Goal: Contribute content: Add original content to the website for others to see

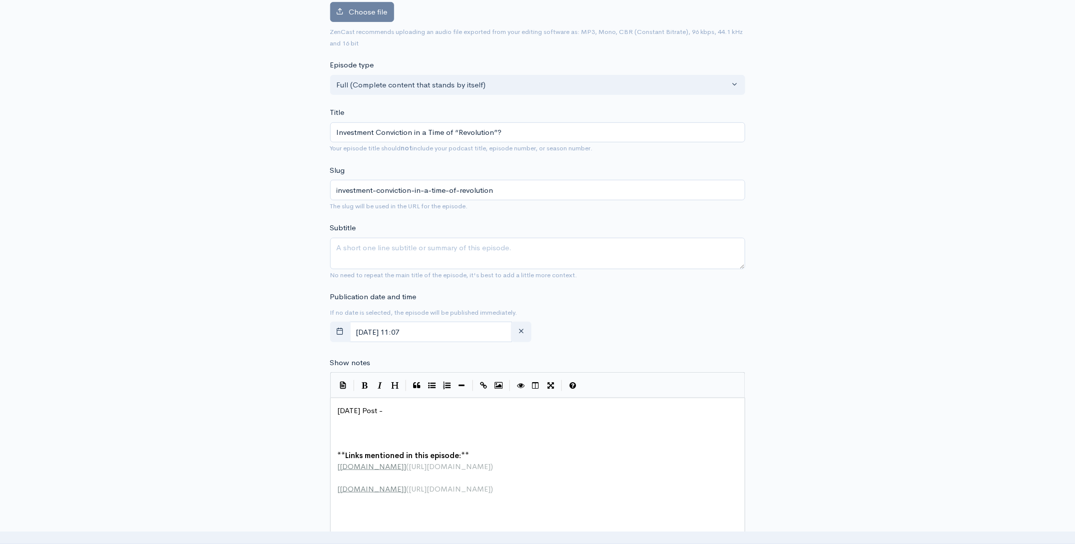
scroll to position [85, 0]
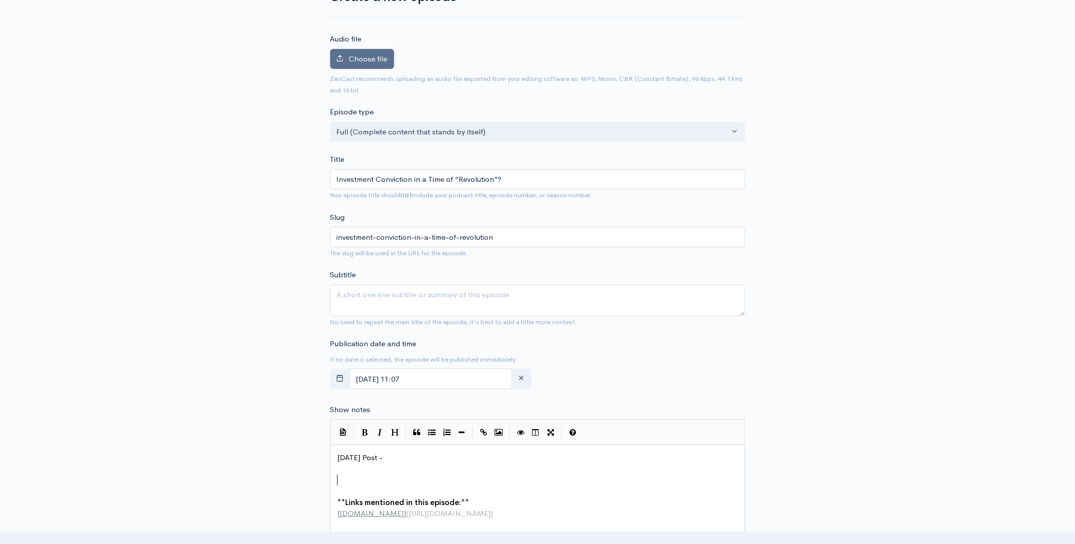
click at [369, 56] on span "Choose file" at bounding box center [368, 58] width 38 height 9
click at [0, 0] on input "Choose file" at bounding box center [0, 0] width 0 height 0
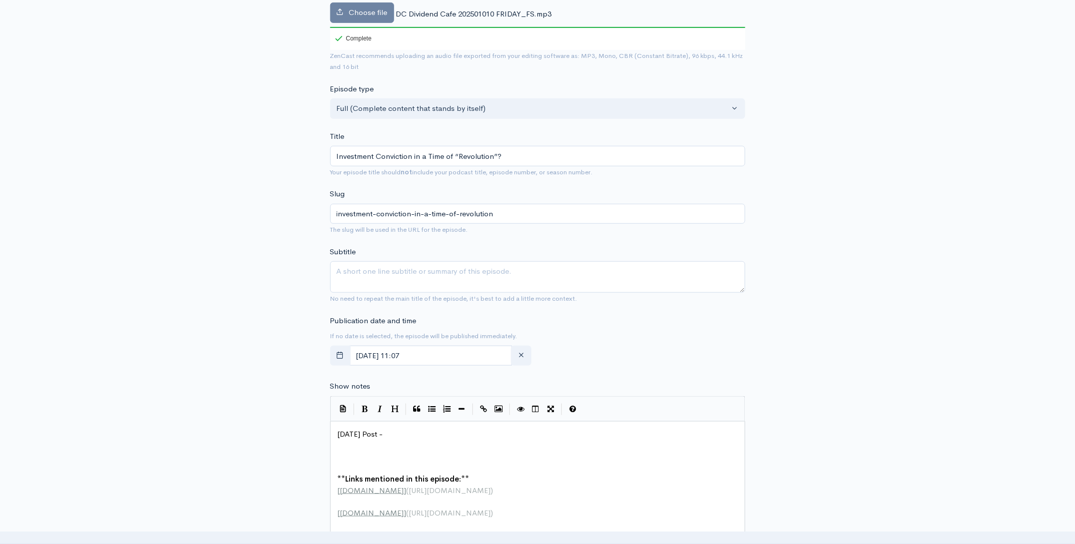
scroll to position [258, 0]
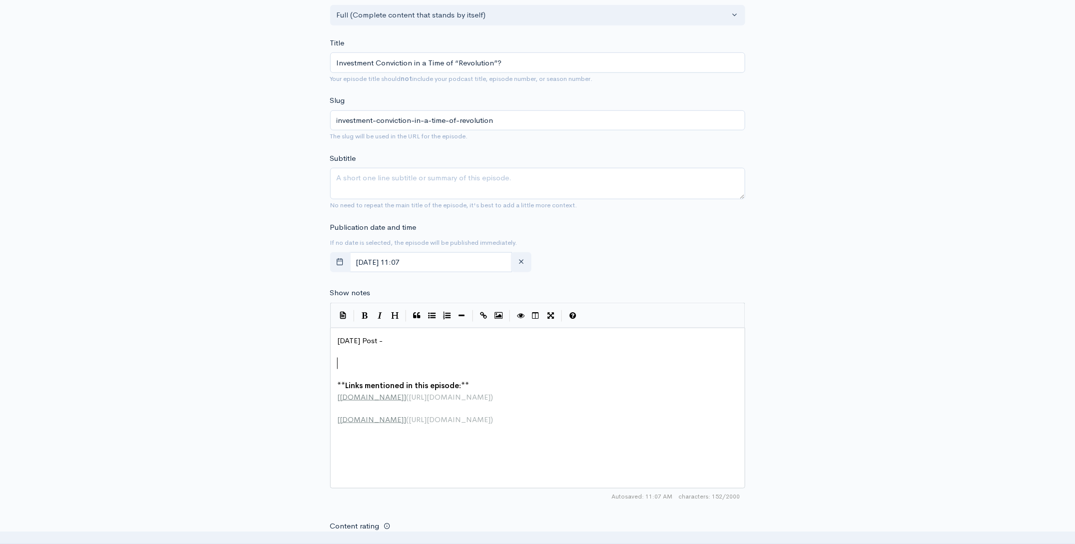
click at [346, 358] on pre "​" at bounding box center [541, 363] width 411 height 11
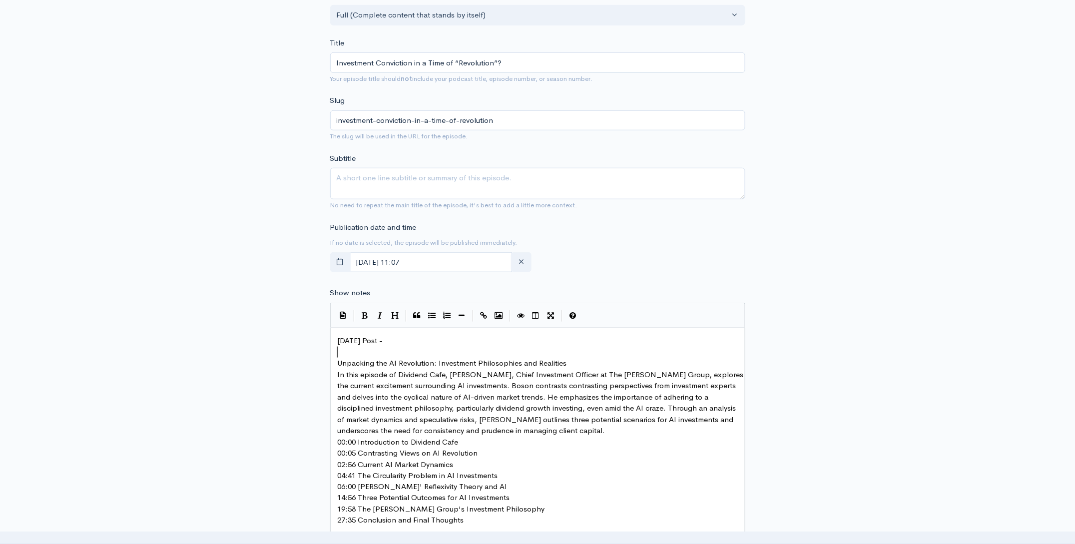
click at [566, 358] on pre "Unpacking the AI Revolution: Investment Philosophies and Realities" at bounding box center [541, 363] width 411 height 11
click at [578, 363] on pre "Unpacking the AI Revolution: Investment Philosophies and Realities" at bounding box center [541, 363] width 411 height 11
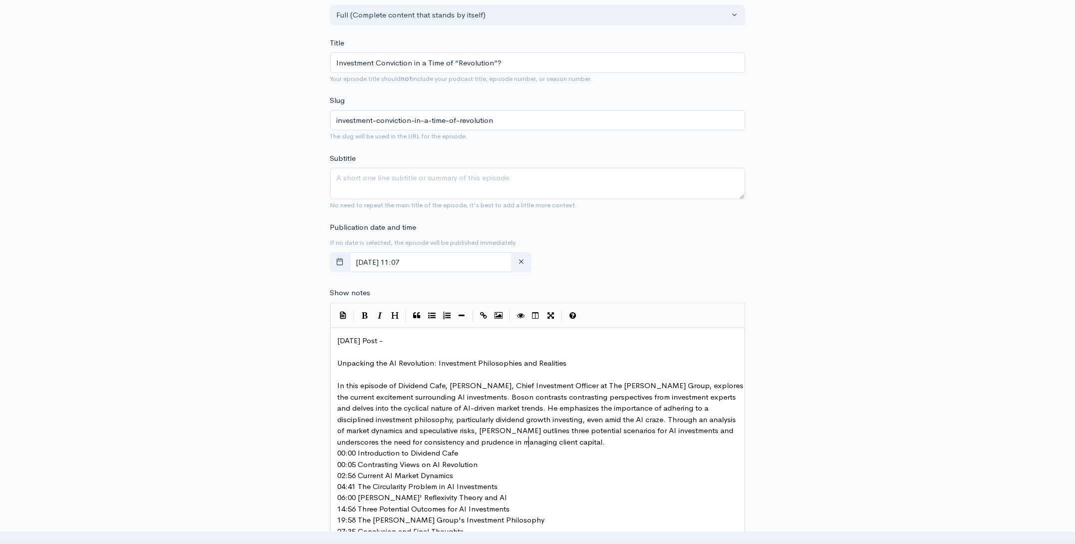
click at [537, 444] on pre "In this episode of Dividend Cafe, David Boson, Chief Investment Officer at The …" at bounding box center [541, 413] width 411 height 67
click at [483, 464] on pre "00:00 Introduction to Dividend Cafe" at bounding box center [541, 464] width 411 height 11
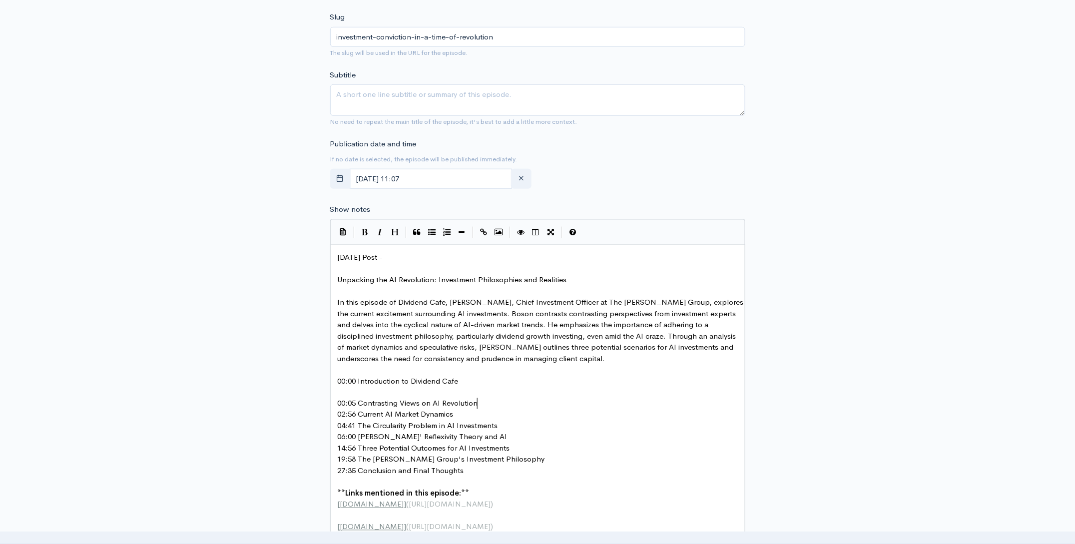
click at [492, 405] on pre "00:05 Contrasting Views on AI Revolution" at bounding box center [541, 403] width 411 height 11
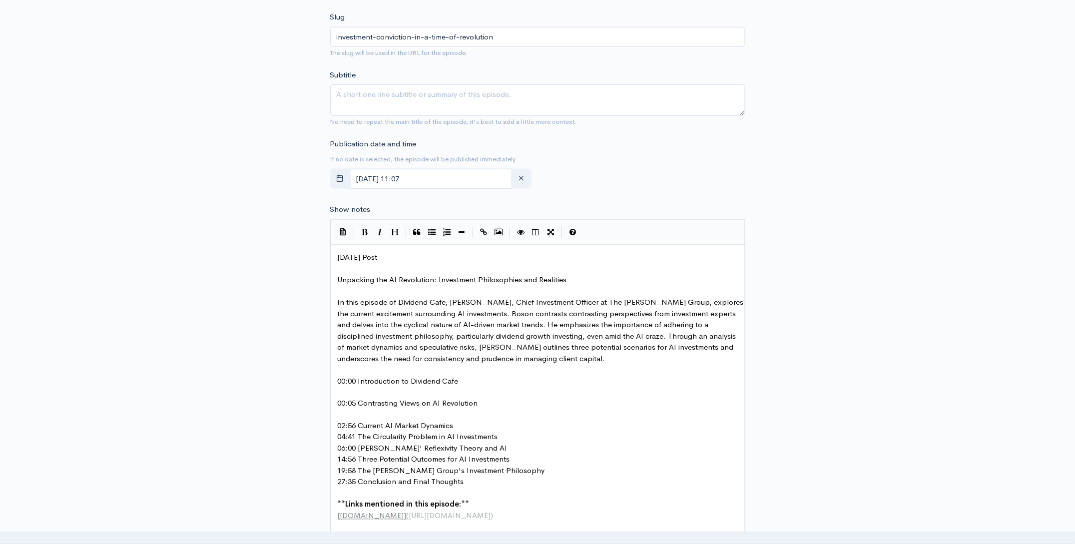
click at [468, 427] on pre "02:56 Current AI Market Dynamics" at bounding box center [541, 426] width 411 height 11
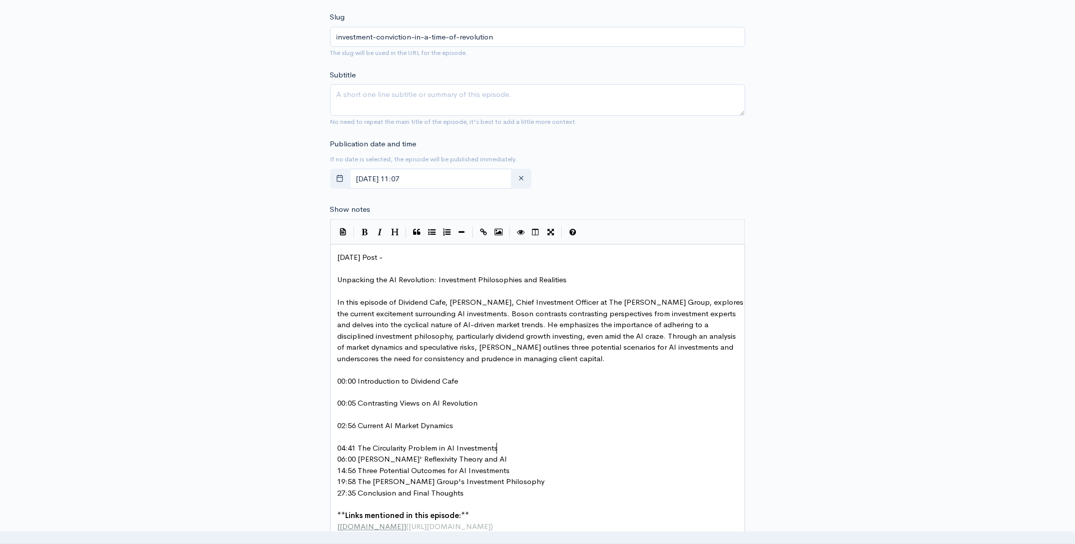
click at [514, 444] on pre "04:41 The Circularity Problem in AI Investments" at bounding box center [541, 448] width 411 height 11
click at [479, 472] on pre "06:00 [PERSON_NAME]' Reflexivity Theory and AI" at bounding box center [541, 471] width 411 height 11
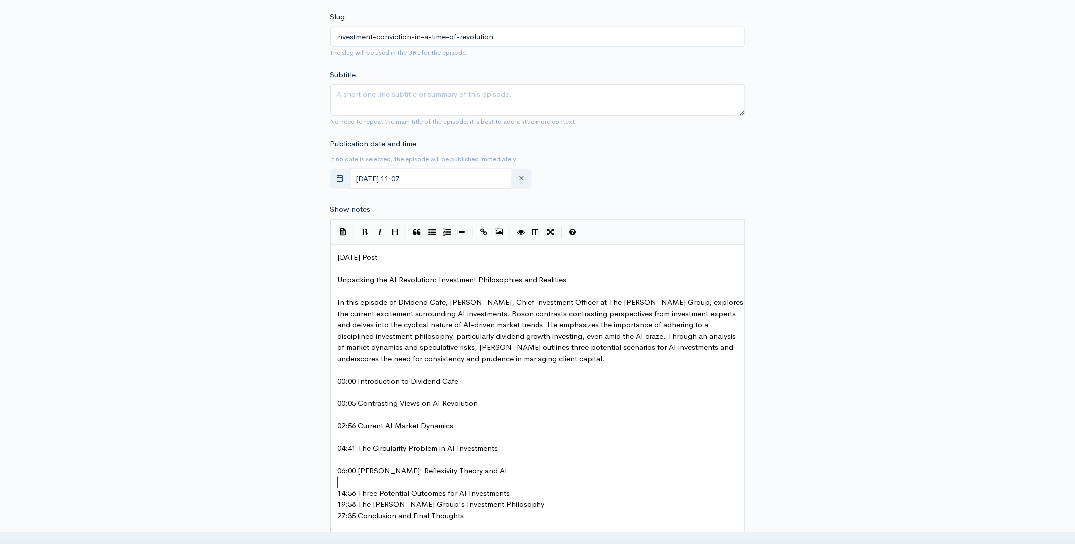
click at [517, 493] on pre "14:56 Three Potential Outcomes for AI Investments" at bounding box center [541, 493] width 411 height 11
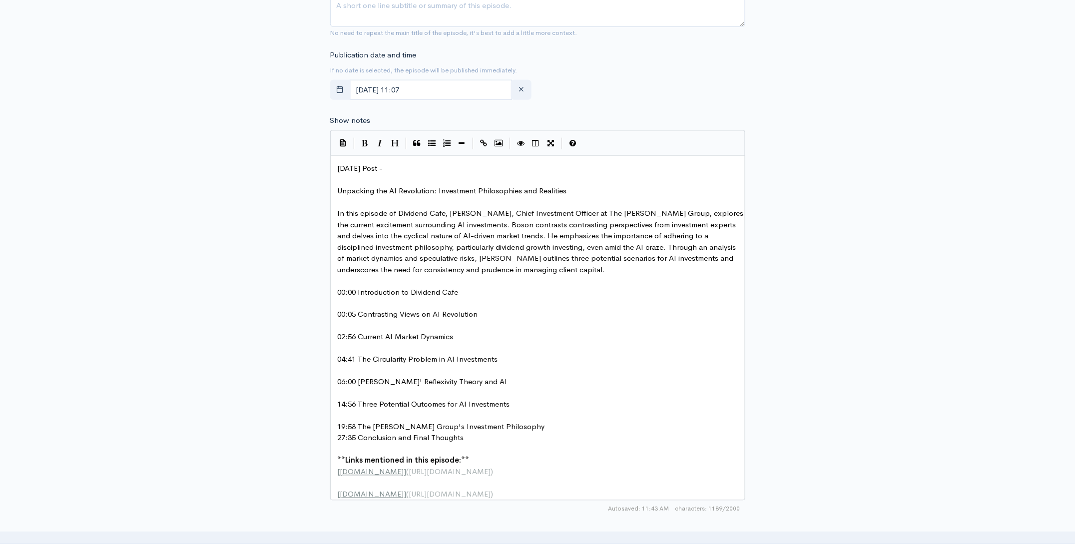
scroll to position [437, 0]
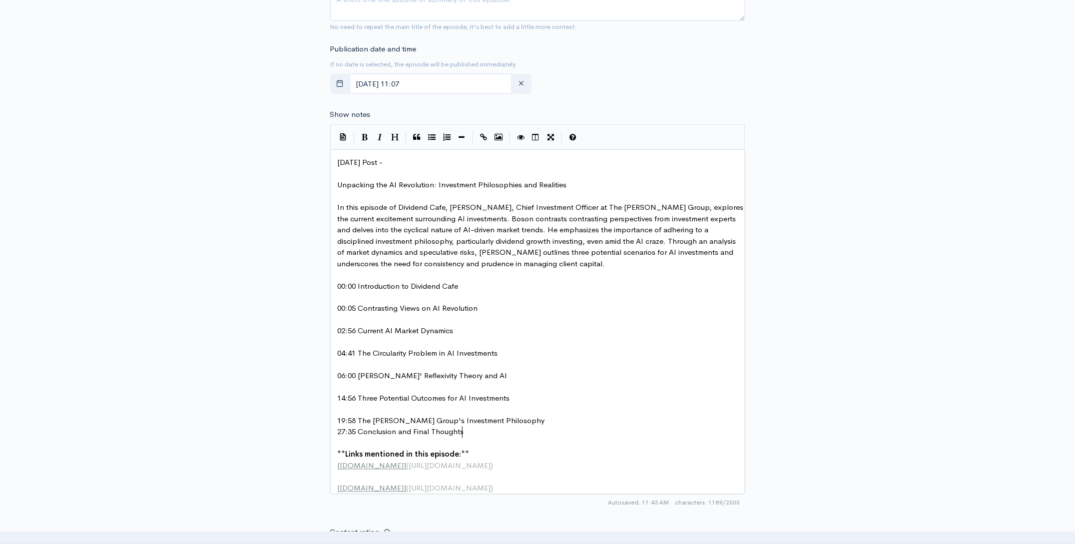
click at [523, 427] on pre "27:35 Conclusion and Final Thoughts" at bounding box center [541, 432] width 411 height 11
click at [515, 421] on pre "19:58 The [PERSON_NAME] Group's Investment Philosophy" at bounding box center [541, 421] width 411 height 11
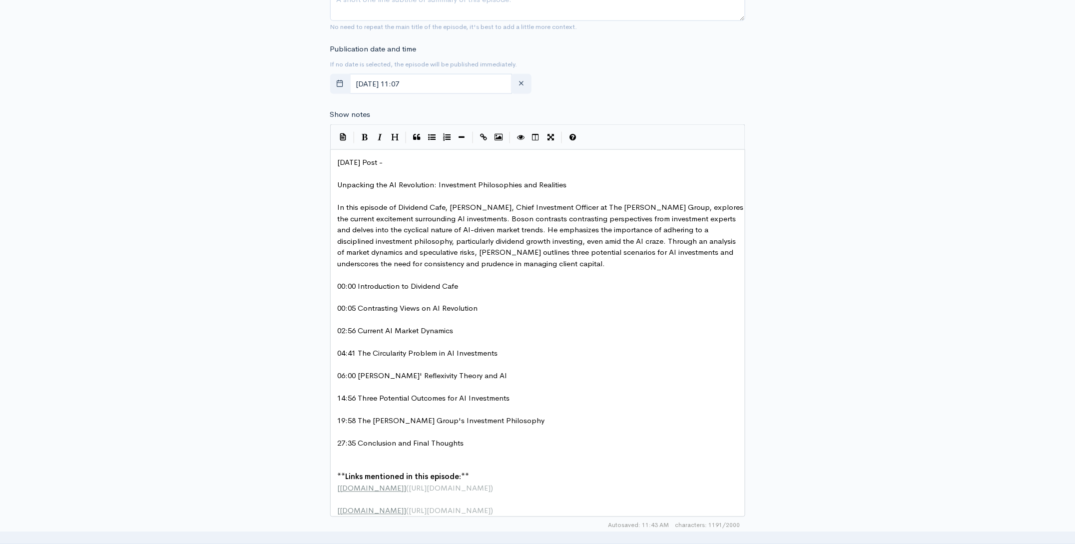
click at [413, 461] on pre "​" at bounding box center [541, 466] width 411 height 11
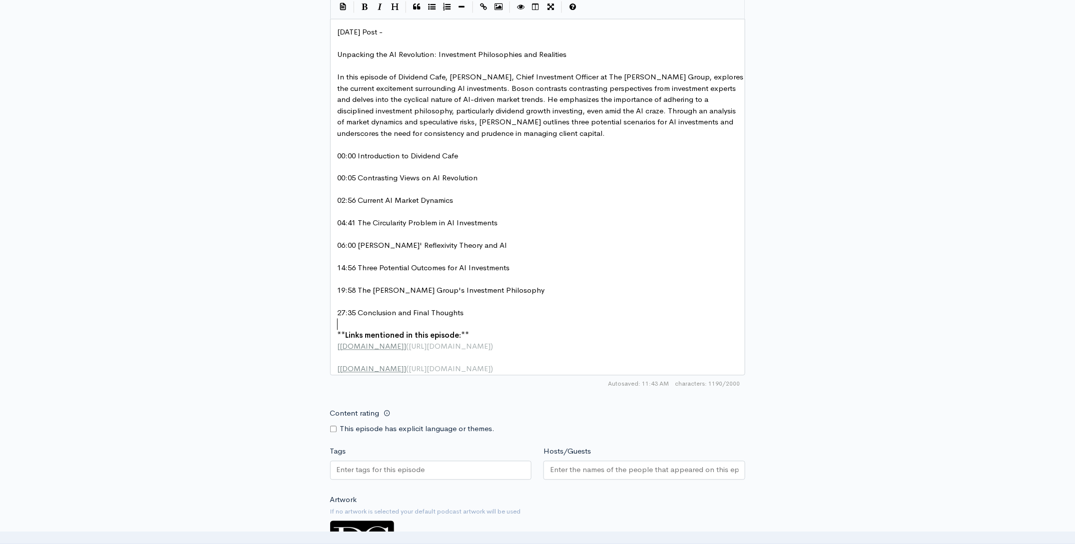
scroll to position [573, 0]
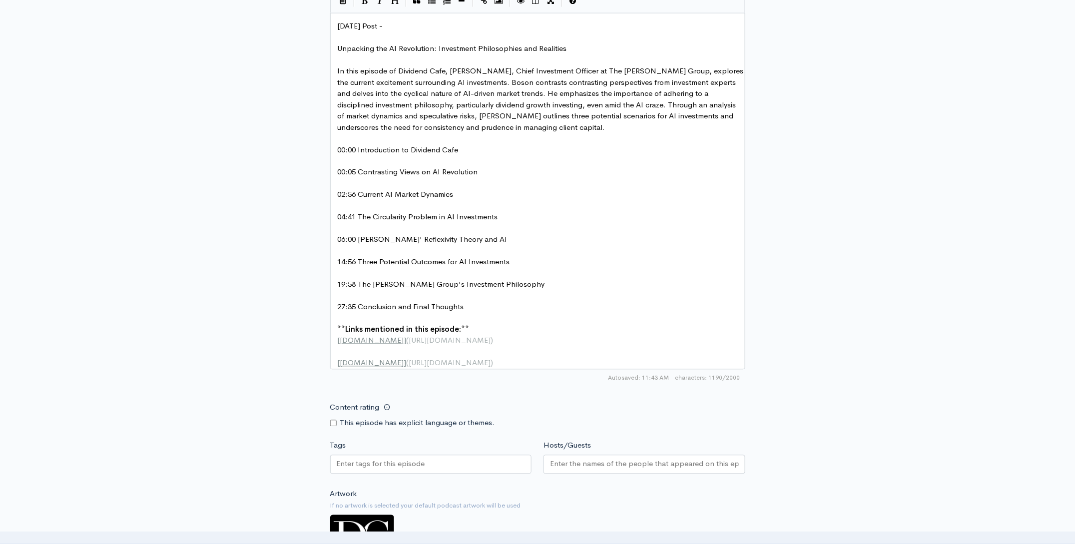
click at [626, 470] on input "Hosts/Guests" at bounding box center [644, 464] width 189 height 11
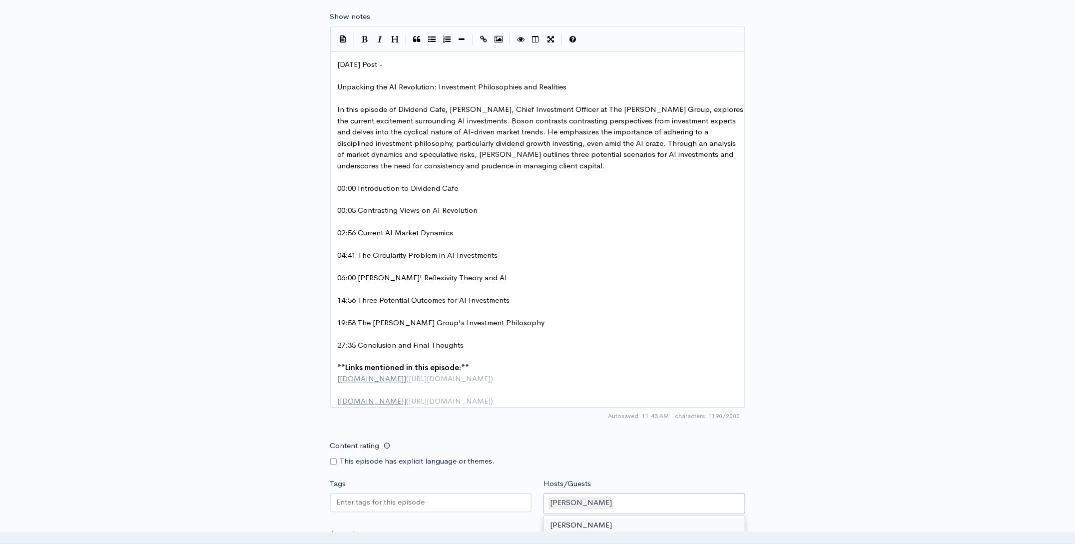
scroll to position [523, 0]
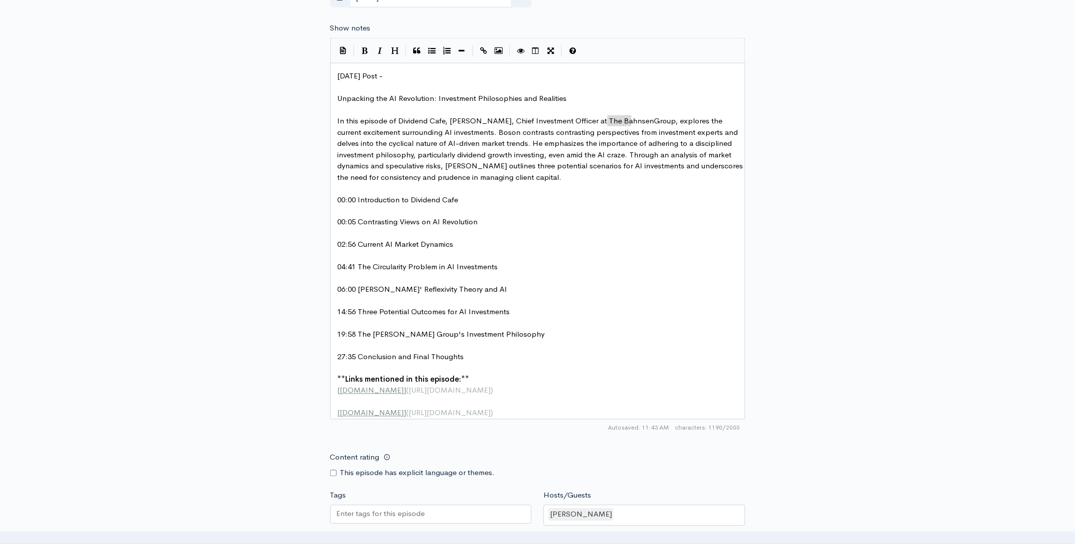
type textarea "Bahnsen"
drag, startPoint x: 630, startPoint y: 121, endPoint x: 602, endPoint y: 123, distance: 28.0
drag, startPoint x: 492, startPoint y: 122, endPoint x: 520, endPoint y: 124, distance: 28.5
paste textarea "n"
type textarea "Boson"
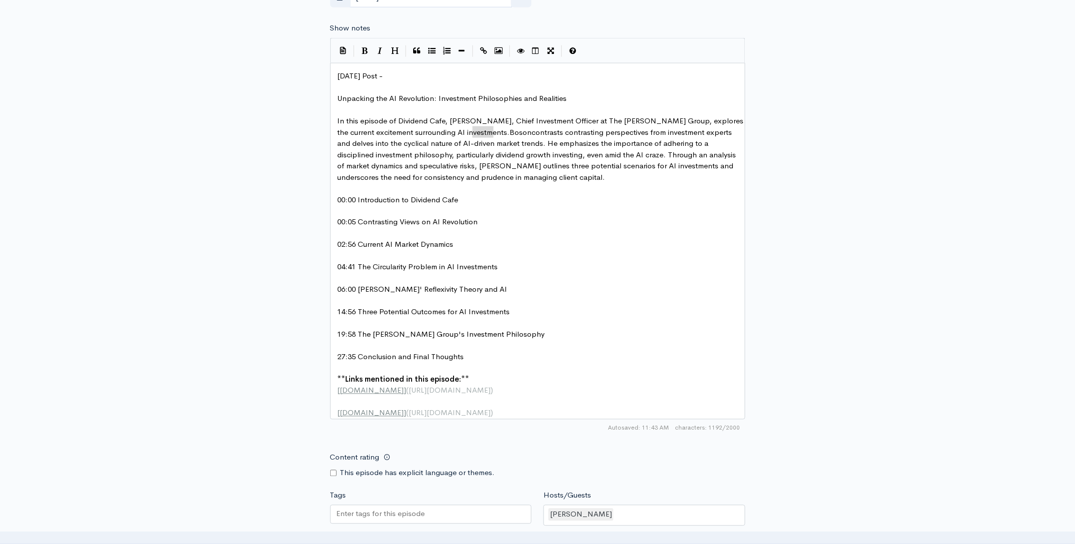
drag, startPoint x: 492, startPoint y: 131, endPoint x: 475, endPoint y: 132, distance: 16.5
paste textarea
drag, startPoint x: 466, startPoint y: 167, endPoint x: 453, endPoint y: 168, distance: 13.0
type textarea "David"
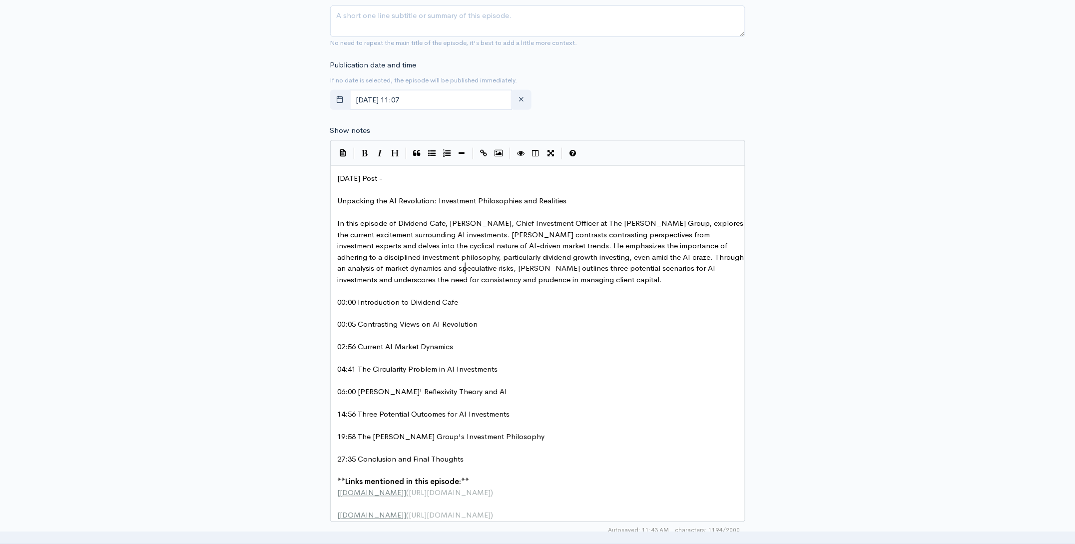
scroll to position [310, 0]
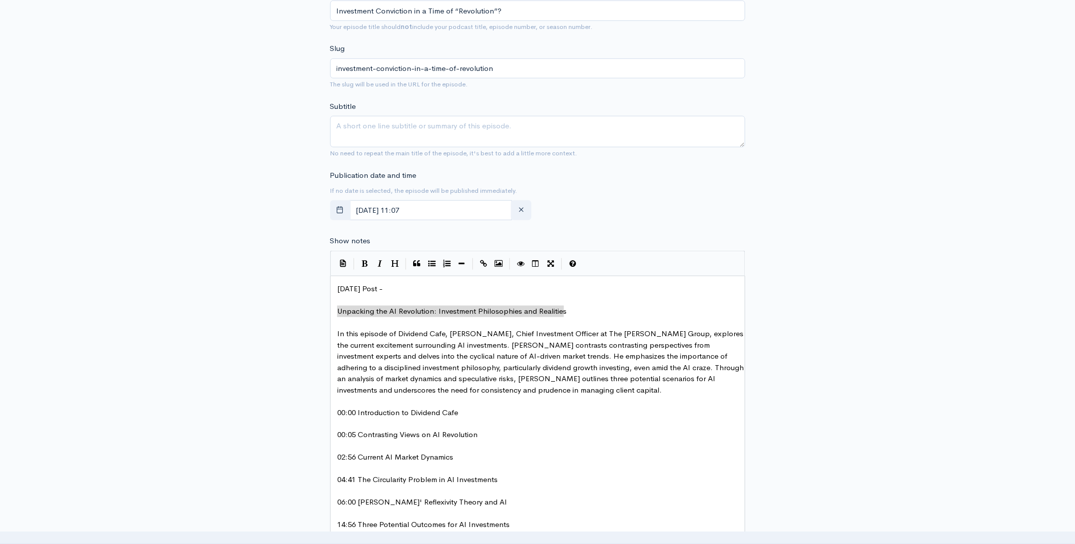
drag, startPoint x: 592, startPoint y: 312, endPoint x: 317, endPoint y: 314, distance: 275.3
type textarea "Unpacking the AI Revolution: Investment Philosophies and Realities"
click at [401, 128] on textarea "Subtitle" at bounding box center [537, 131] width 415 height 31
paste textarea "Unpacking the AI Revolution: Investment Philosophies and Realities"
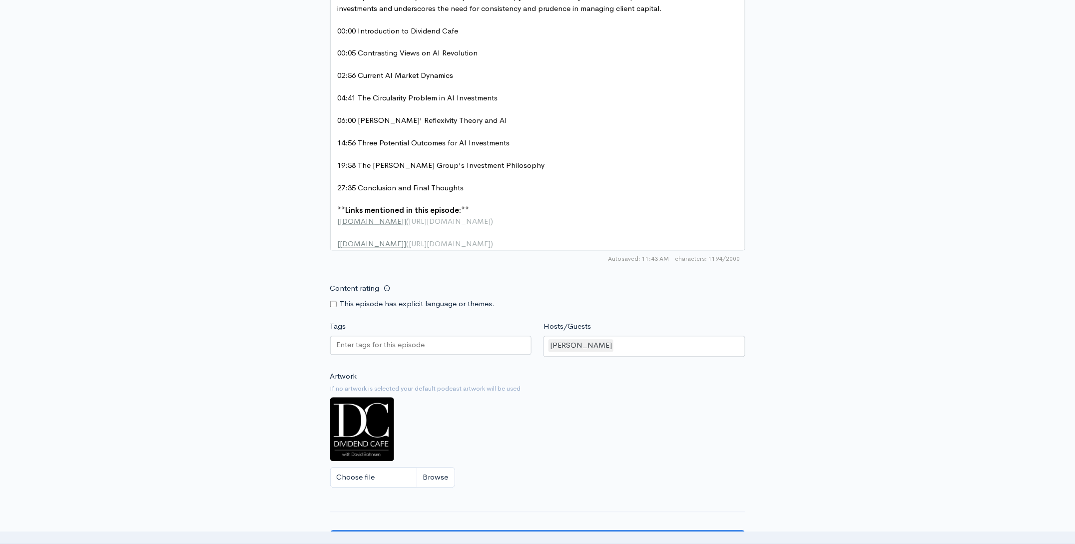
scroll to position [870, 0]
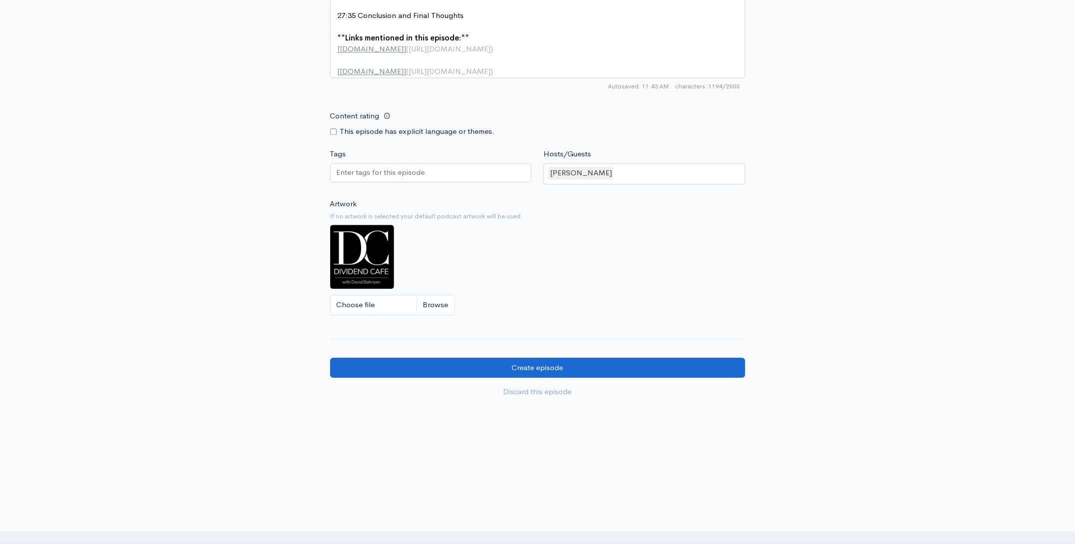
type textarea "Unpacking the AI Revolution: Investment Philosophies and Realities"
click at [546, 365] on input "Create episode" at bounding box center [537, 368] width 415 height 20
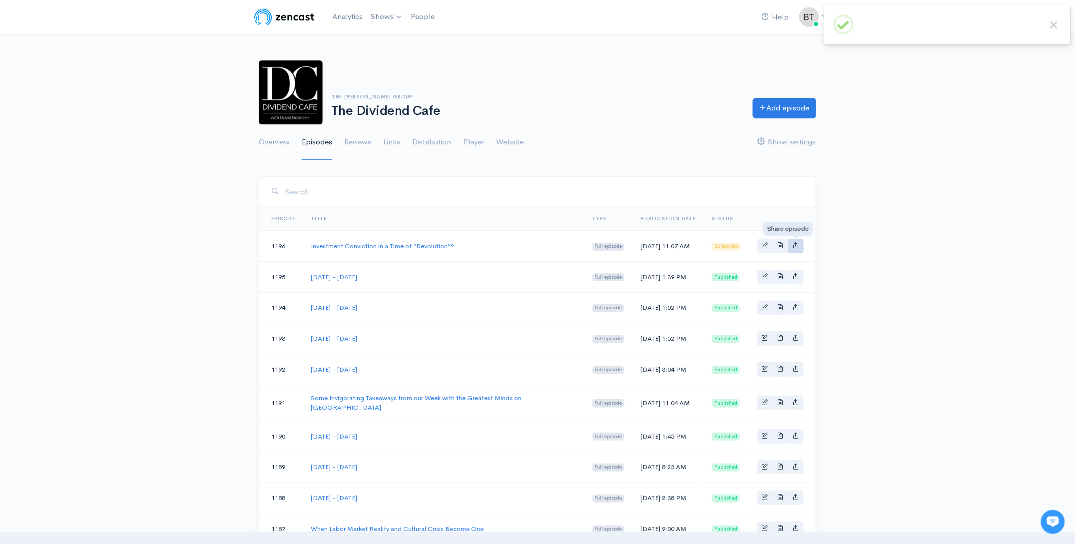
click at [798, 245] on icon "Basic example" at bounding box center [796, 245] width 6 height 6
type input "https://podcast.dividendcafe.com/episodes/investment-conviction-in-a-time-of-re…"
type input "https://dts.podtrac.com/redirect.mp3/media.zencast.fm/the-dividend-cafe-1/2359a…"
type input "<iframe src='https://share.zencast.fm/embed/episode/2359a78a-e9b1-460e-9719-c3a…"
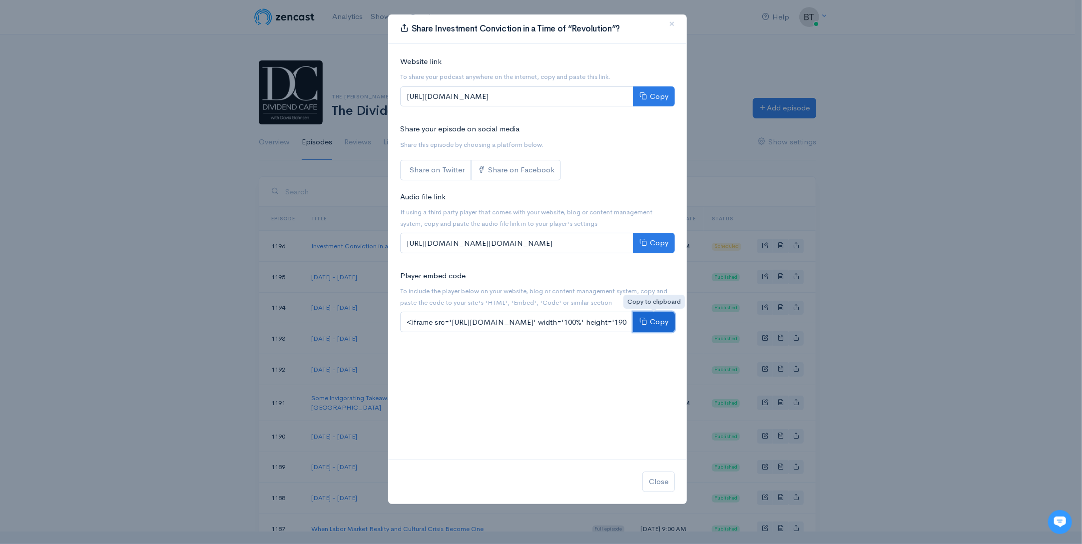
click at [657, 323] on button "Copy" at bounding box center [654, 322] width 42 height 20
click at [664, 94] on button "Copy" at bounding box center [654, 96] width 42 height 20
click at [672, 25] on span "×" at bounding box center [672, 23] width 6 height 14
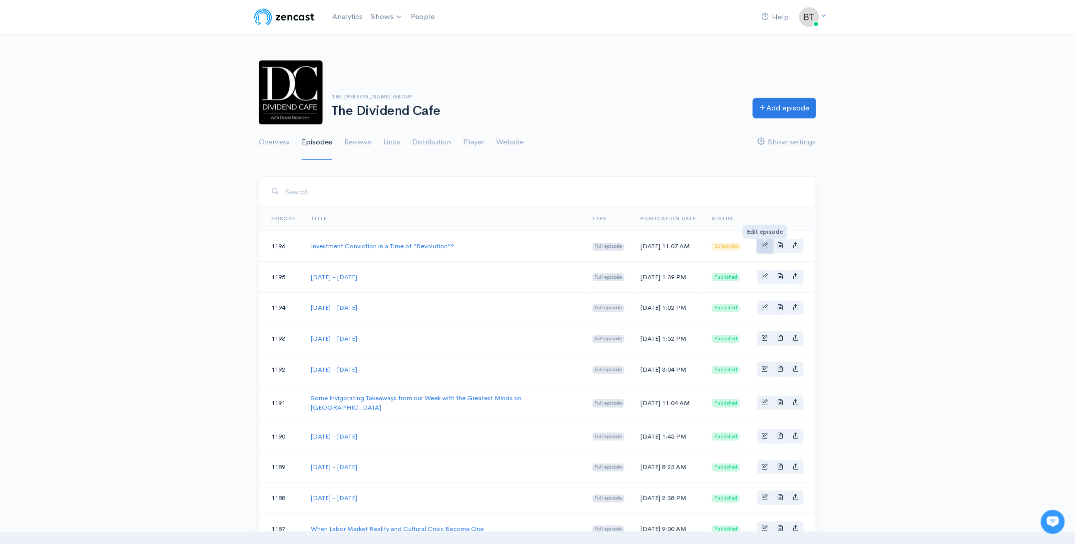
click at [767, 246] on span "Basic example" at bounding box center [765, 245] width 6 height 6
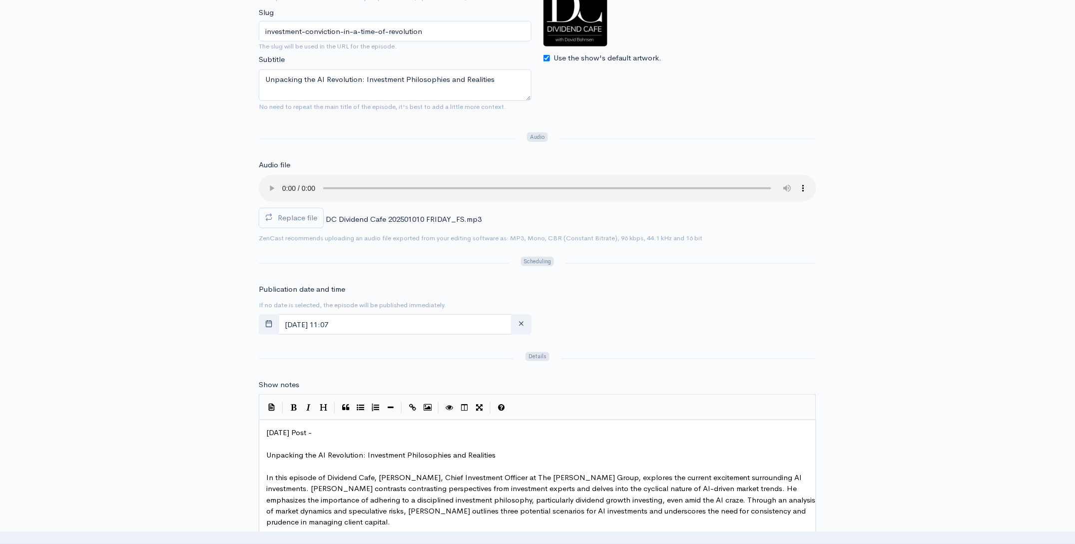
scroll to position [266, 0]
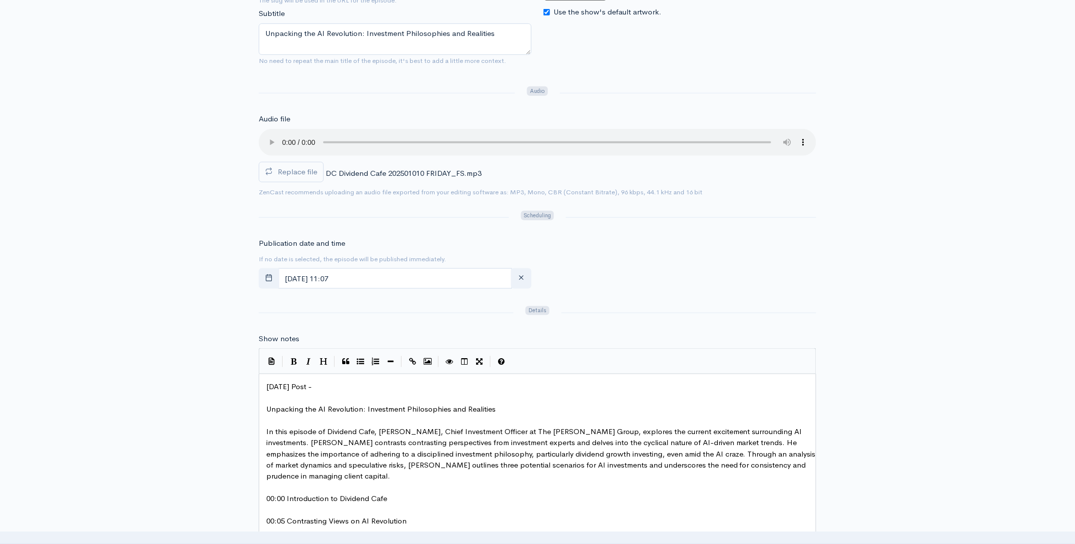
click at [335, 388] on pre "[DATE] Post -" at bounding box center [541, 386] width 554 height 11
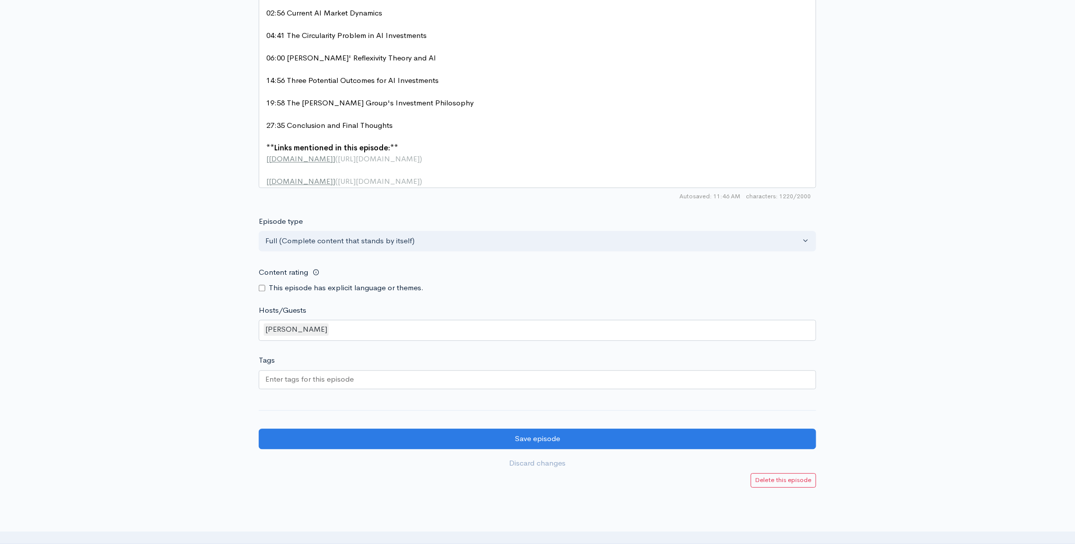
scroll to position [876, 0]
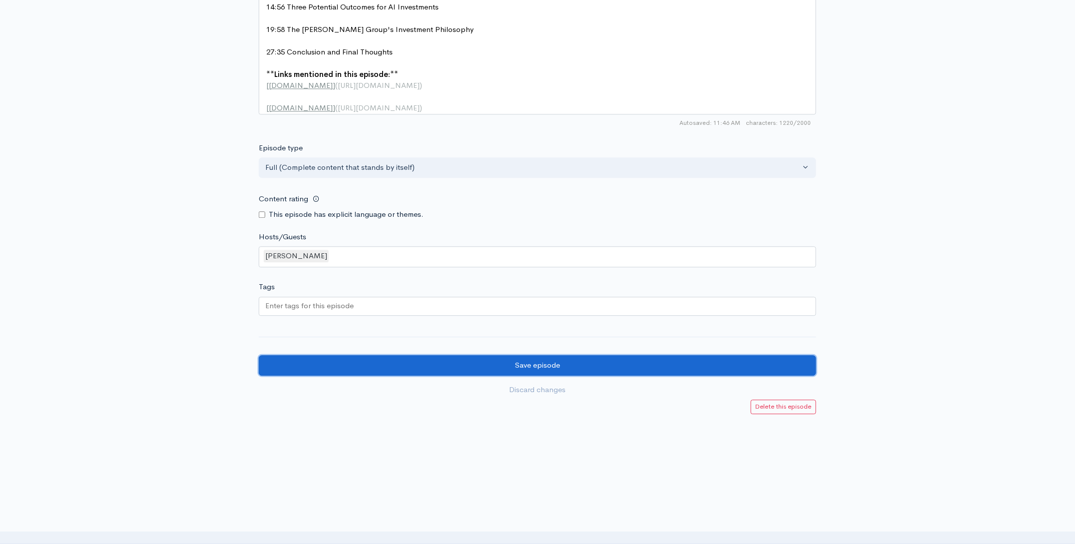
click at [564, 369] on input "Save episode" at bounding box center [537, 365] width 557 height 20
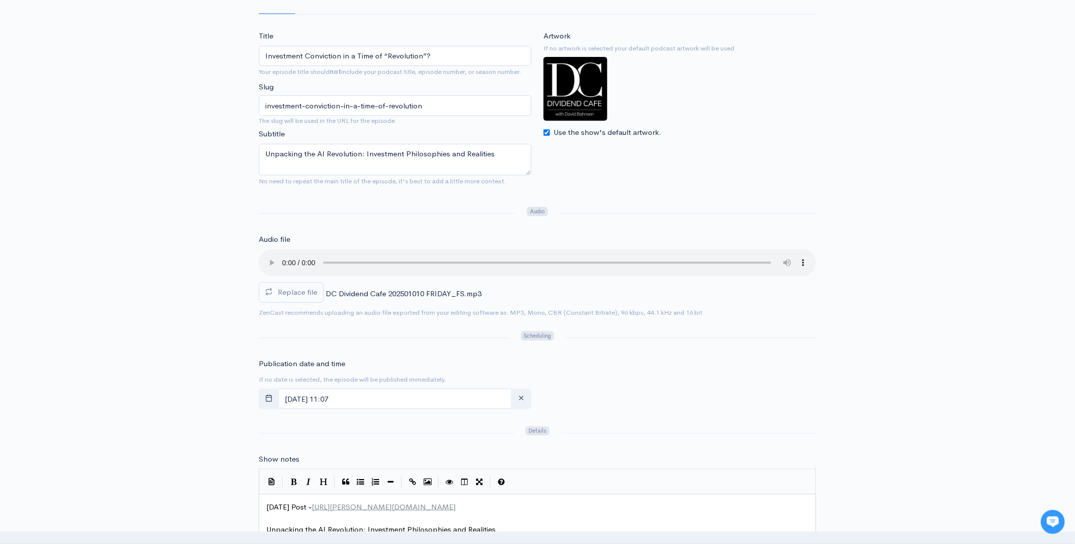
scroll to position [167, 0]
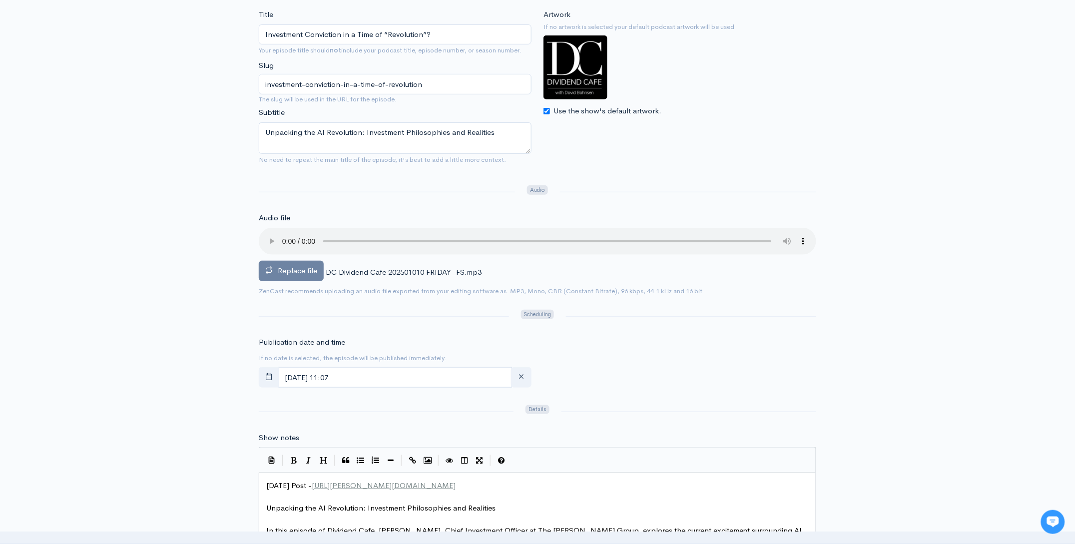
click at [286, 276] on label "Replace file" at bounding box center [291, 271] width 65 height 20
click at [0, 0] on input "Replace file" at bounding box center [0, 0] width 0 height 0
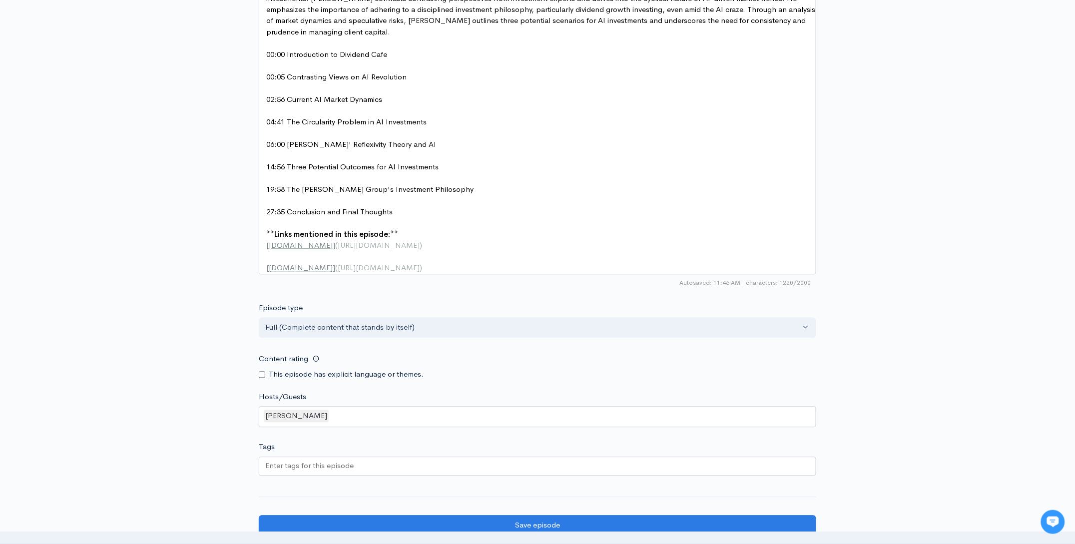
scroll to position [899, 0]
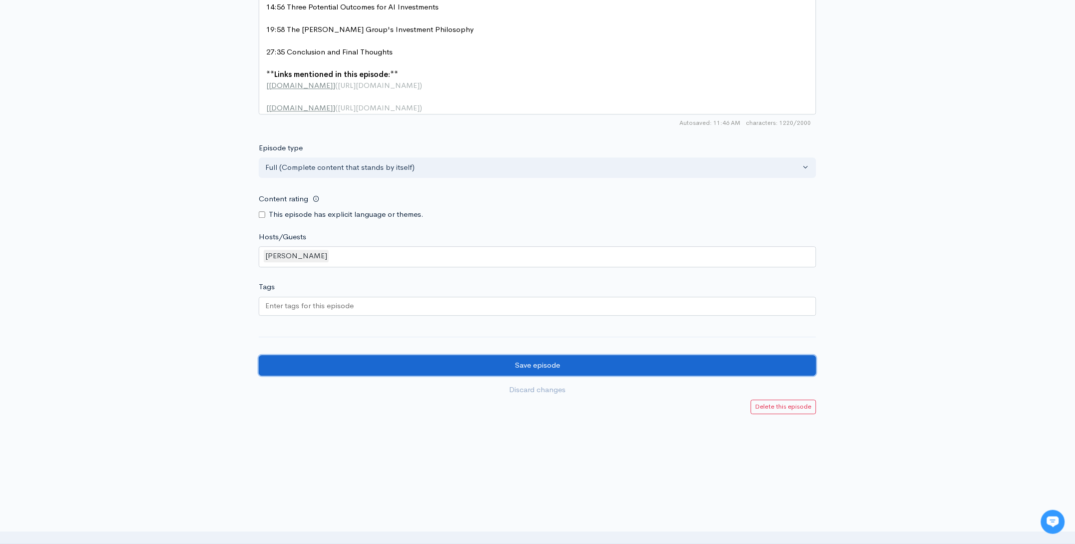
click at [552, 371] on input "Save episode" at bounding box center [537, 365] width 557 height 20
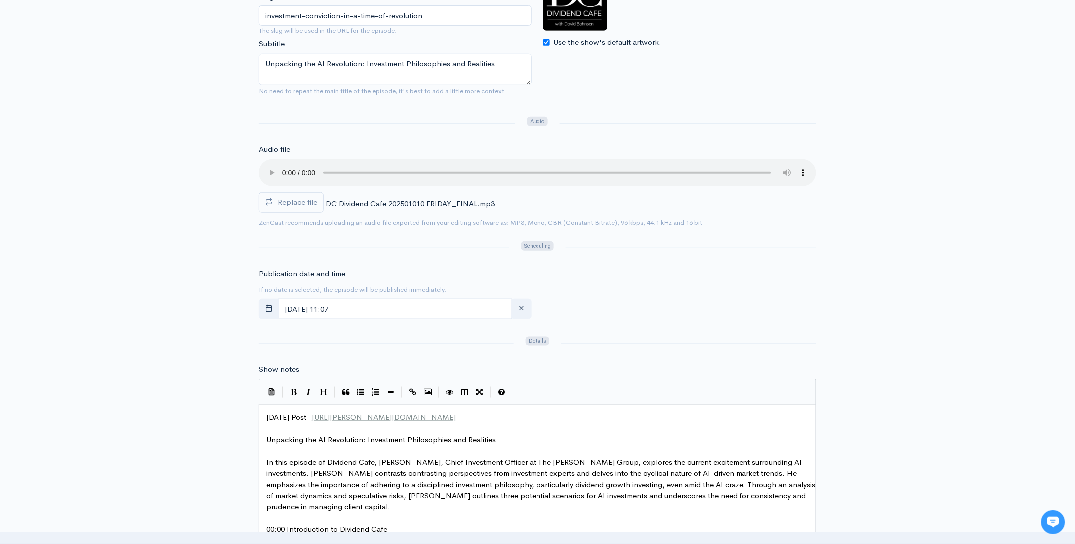
scroll to position [269, 0]
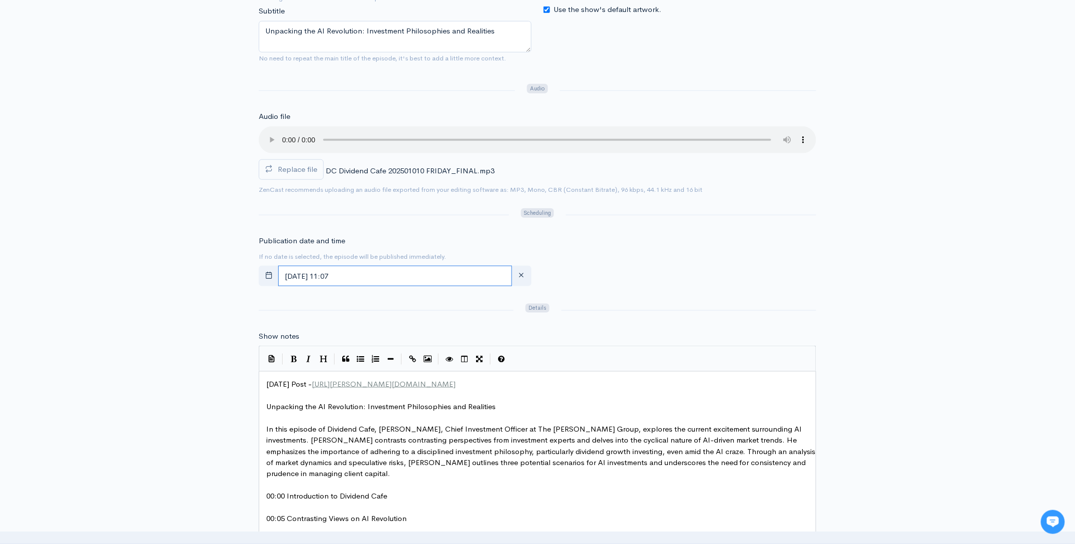
click at [398, 274] on input "[DATE] 11:07" at bounding box center [395, 276] width 234 height 20
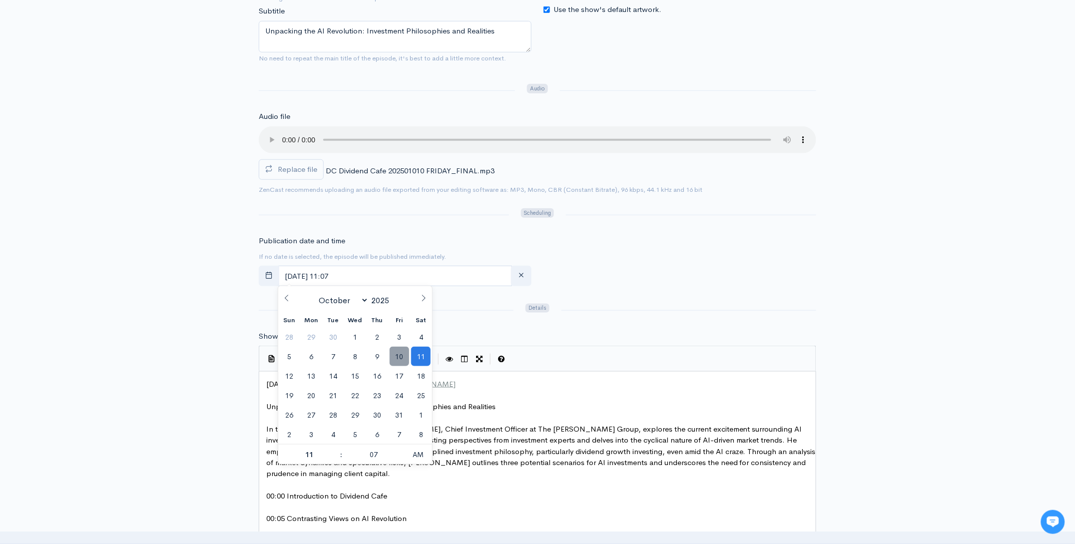
click at [395, 358] on span "10" at bounding box center [399, 356] width 19 height 19
type input "October, 10 2025 11:07"
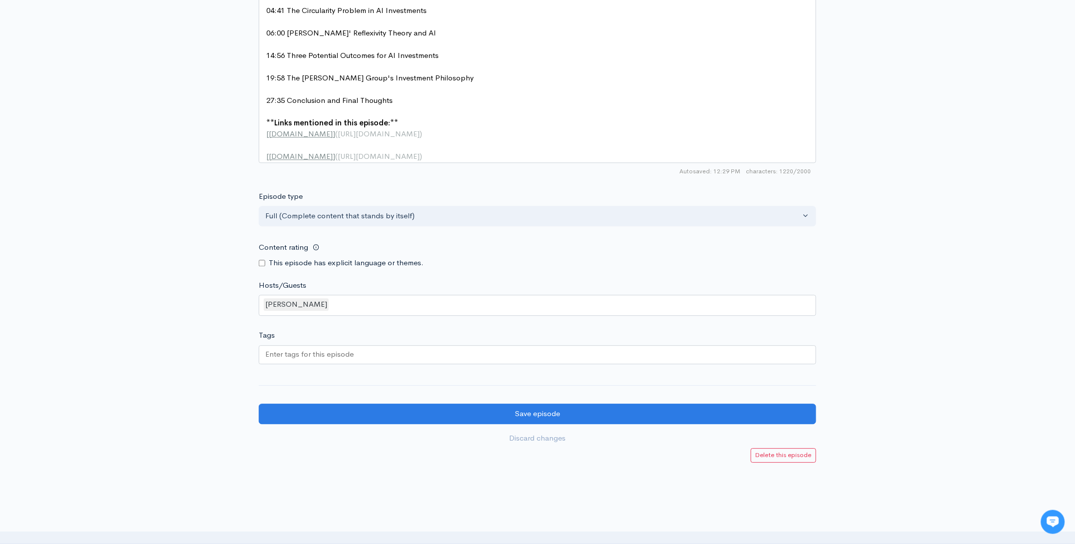
scroll to position [867, 0]
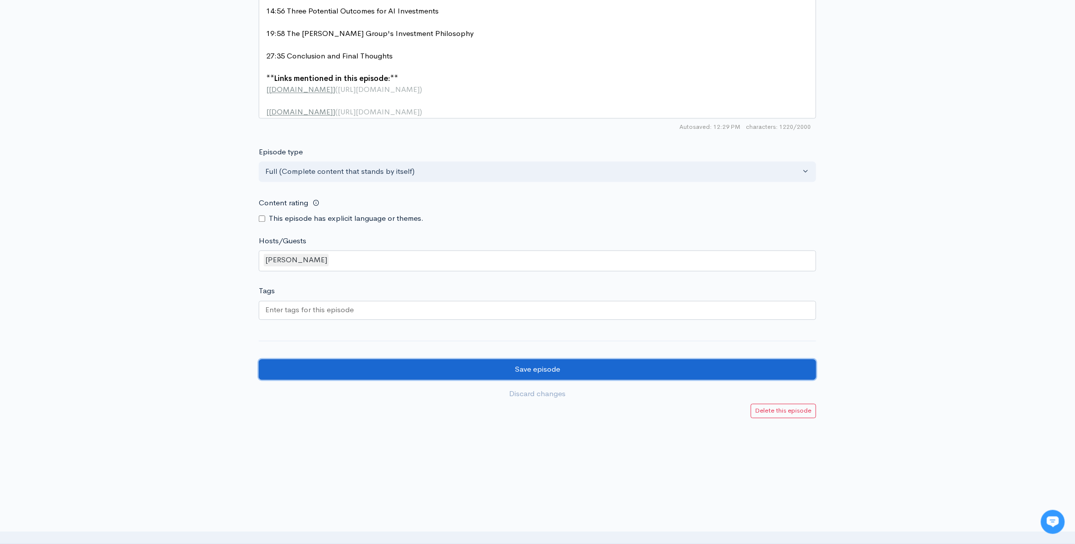
click at [565, 375] on input "Save episode" at bounding box center [537, 369] width 557 height 20
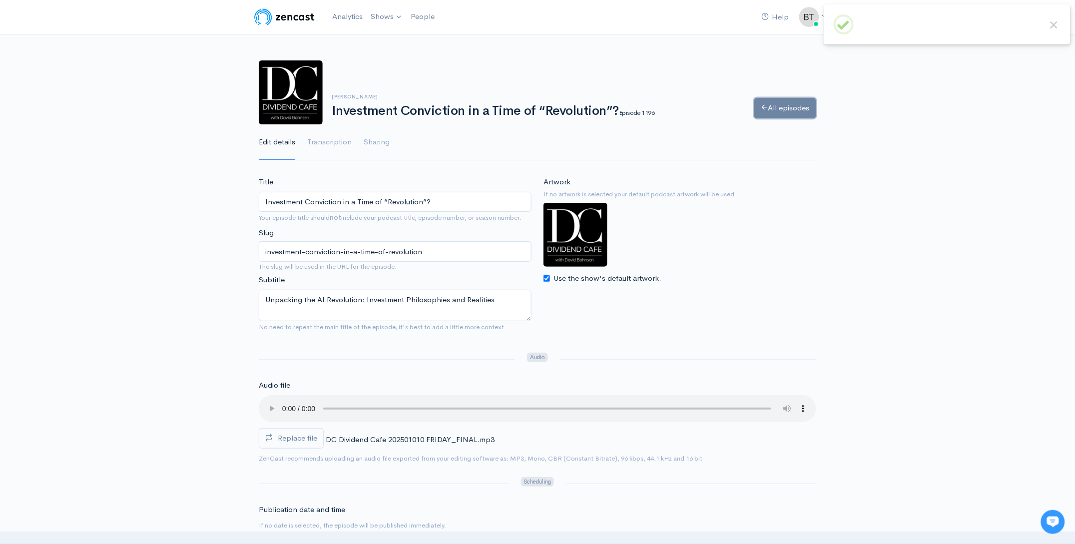
click at [786, 106] on link "All episodes" at bounding box center [785, 108] width 62 height 20
